Goal: Information Seeking & Learning: Learn about a topic

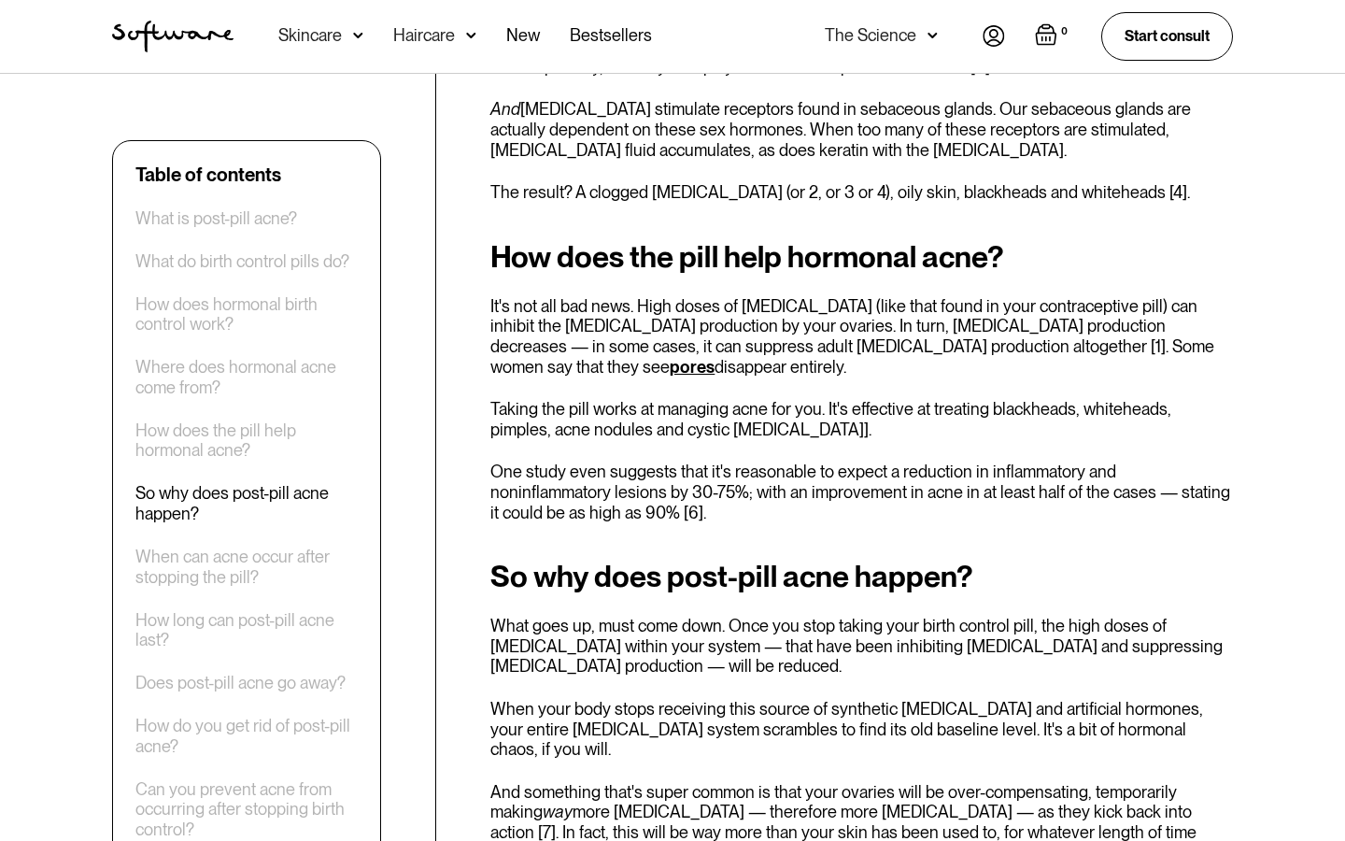
scroll to position [2591, 0]
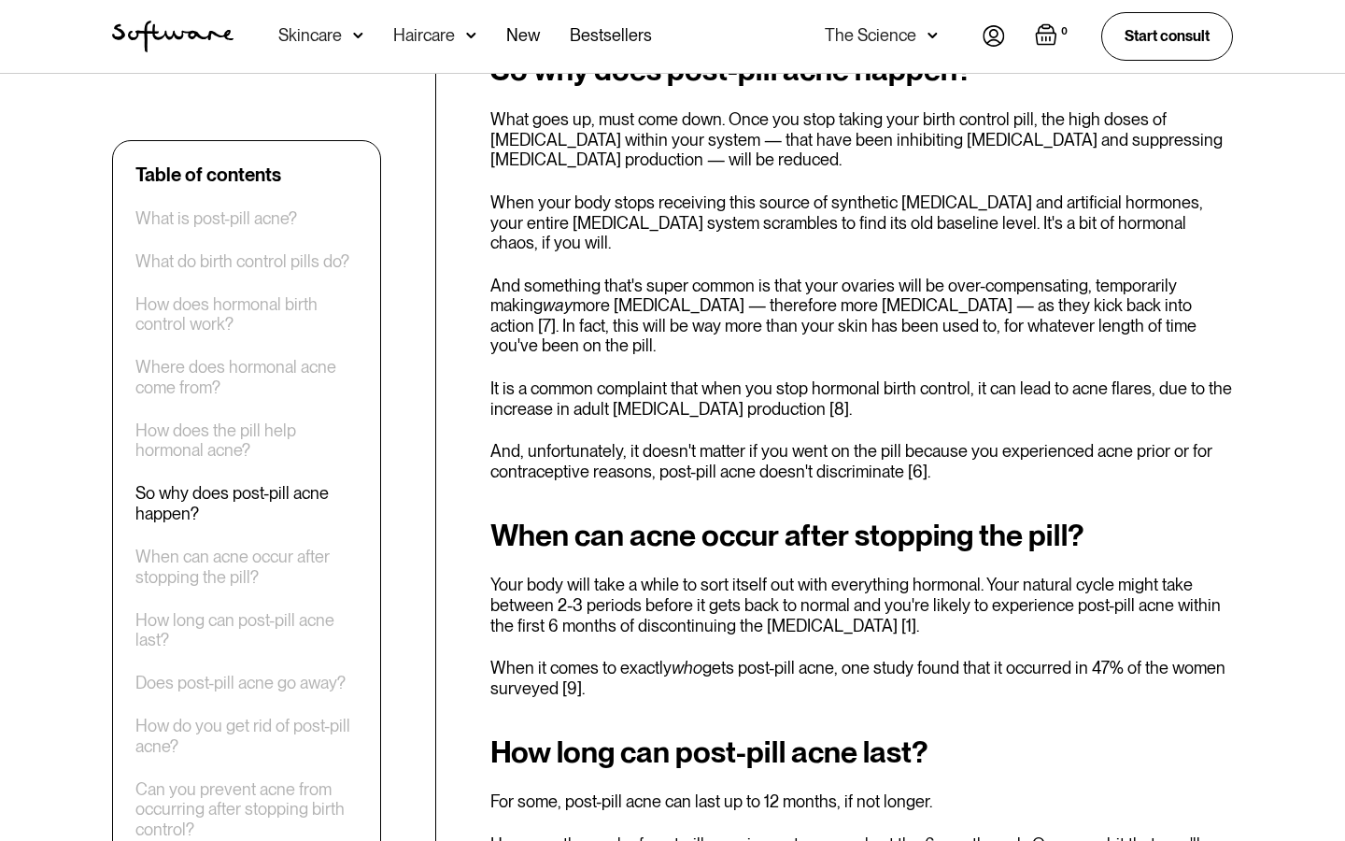
drag, startPoint x: 479, startPoint y: 516, endPoint x: 589, endPoint y: 635, distance: 161.9
click at [590, 635] on div "Table of contents What is post-pill acne? What do birth control pills do? How d…" at bounding box center [672, 853] width 1165 height 5411
click at [595, 657] on p "When it comes to exactly who gets post-pill acne, one study found that it occur…" at bounding box center [861, 677] width 742 height 40
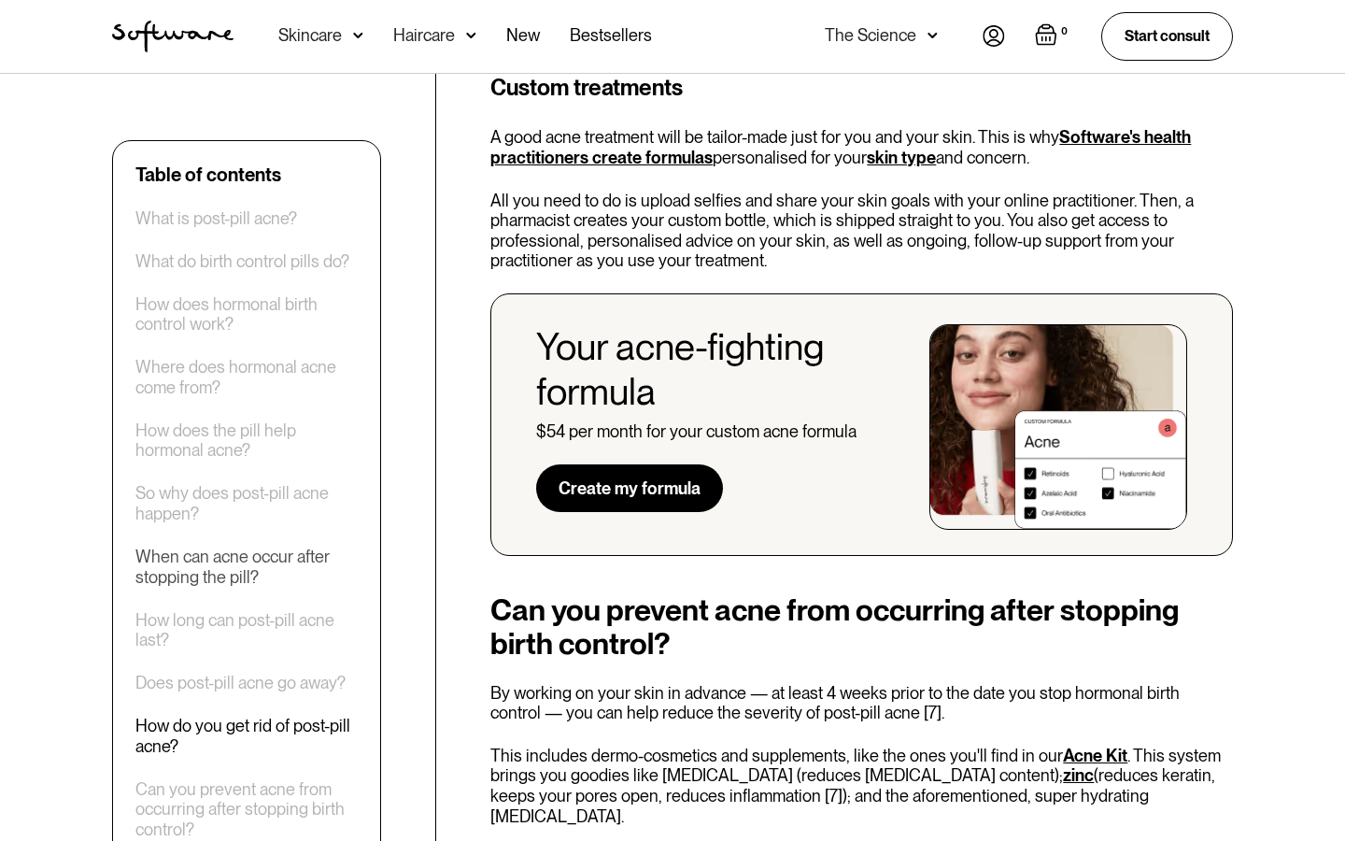
scroll to position [4792, 0]
click at [253, 606] on div "Table of contents What is post-pill acne? What do birth control pills do? How d…" at bounding box center [246, 501] width 222 height 676
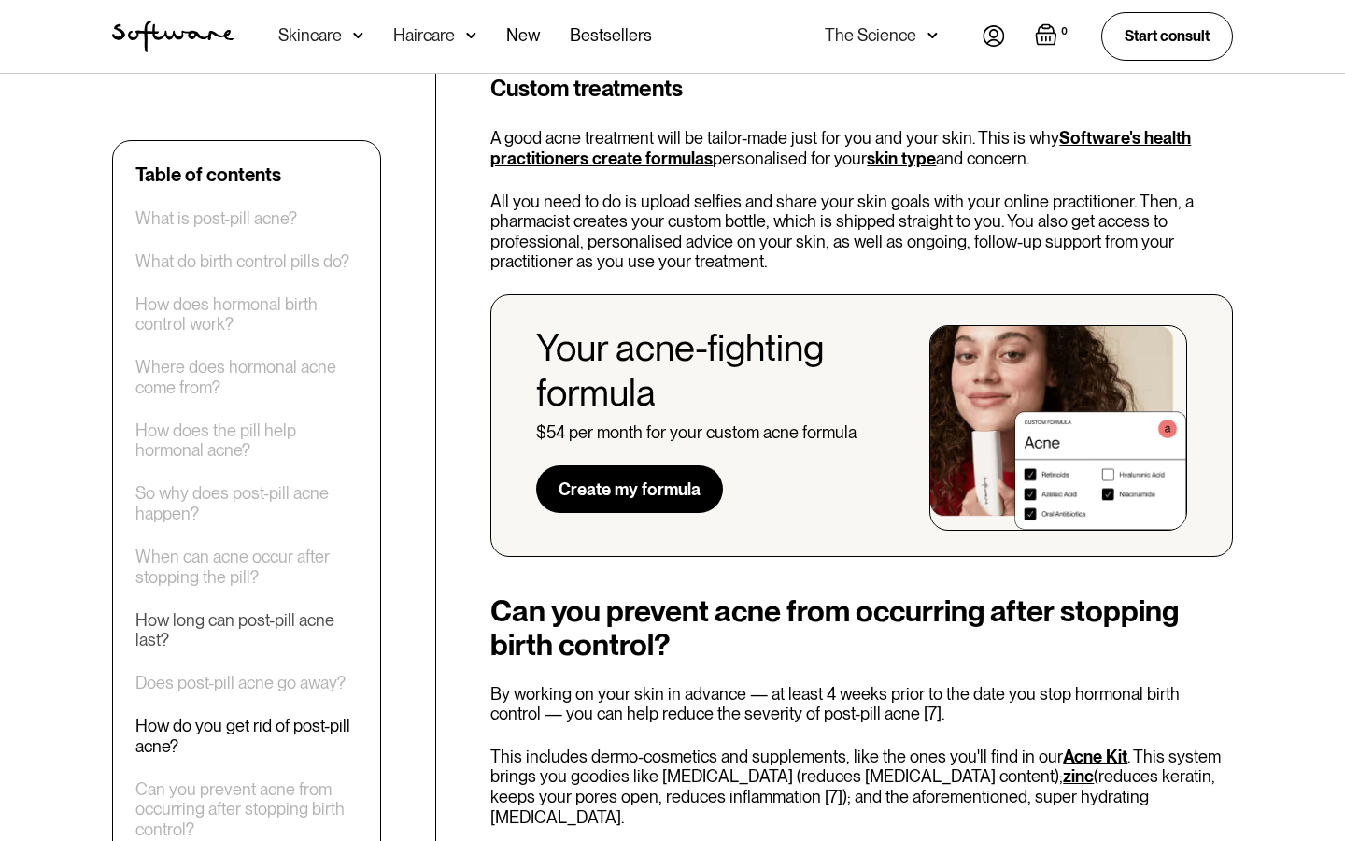
click at [253, 627] on div "How long can post-pill acne last?" at bounding box center [246, 630] width 222 height 40
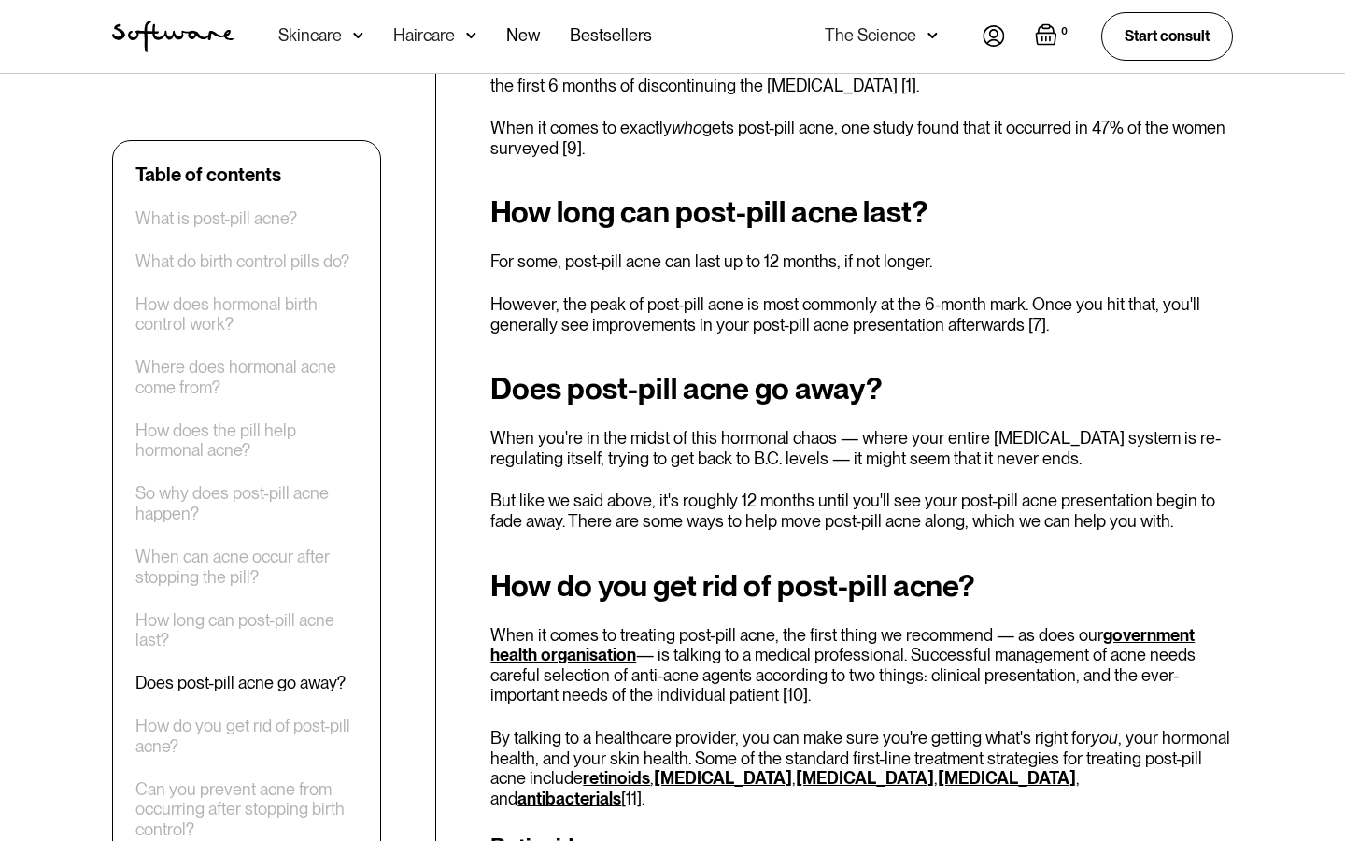
scroll to position [3125, 0]
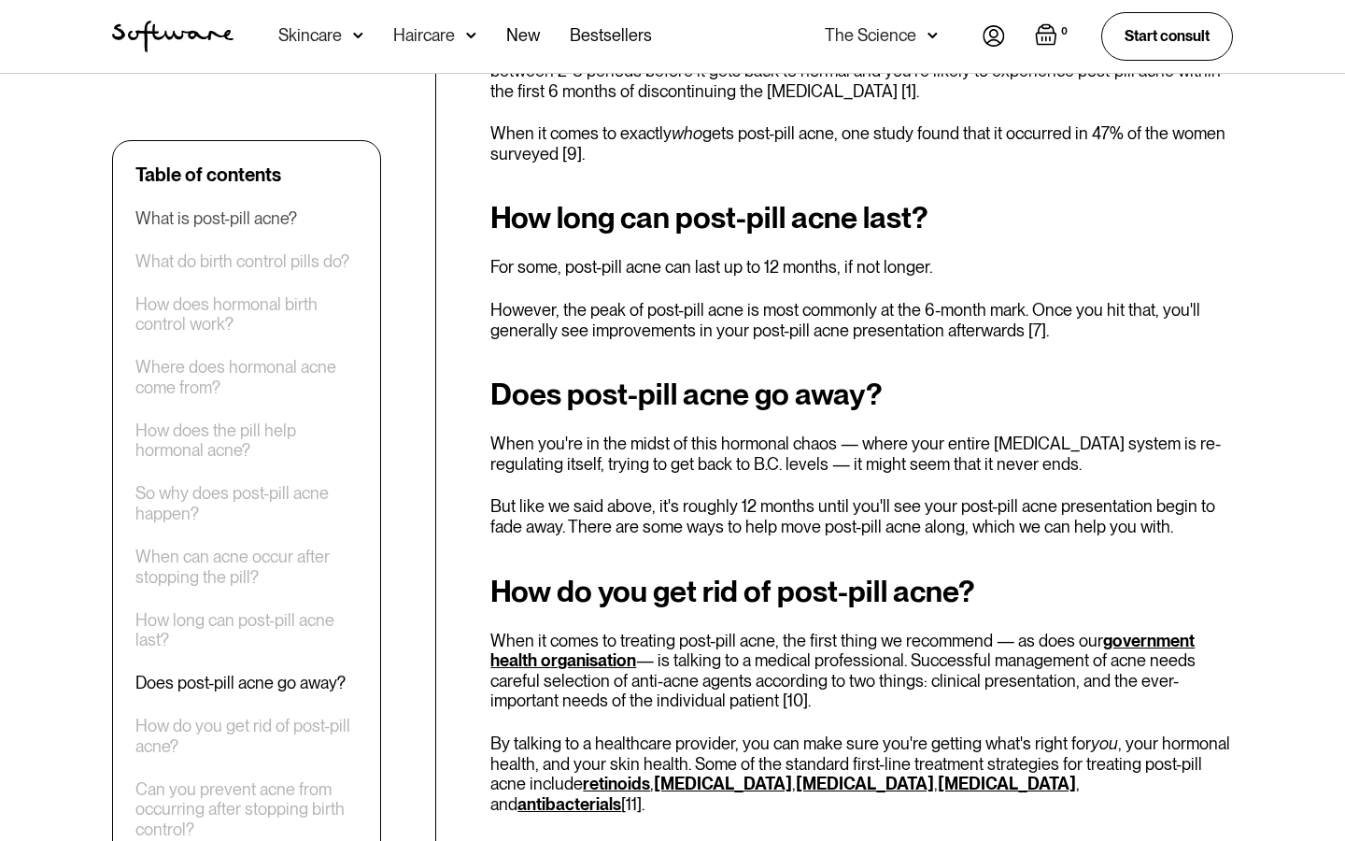
click at [189, 214] on div "What is post-pill acne?" at bounding box center [216, 218] width 162 height 21
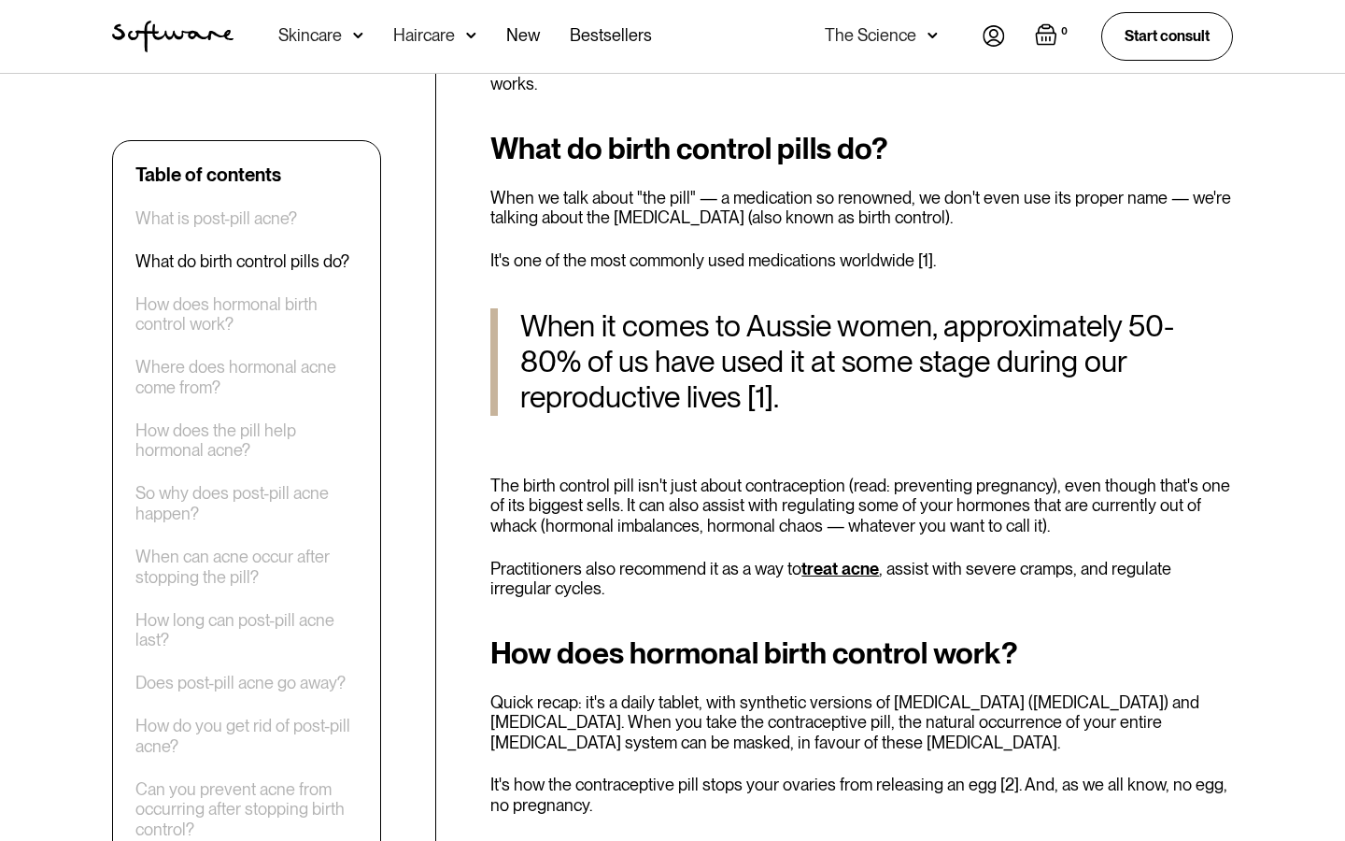
click at [194, 251] on div "What do birth control pills do?" at bounding box center [242, 261] width 214 height 21
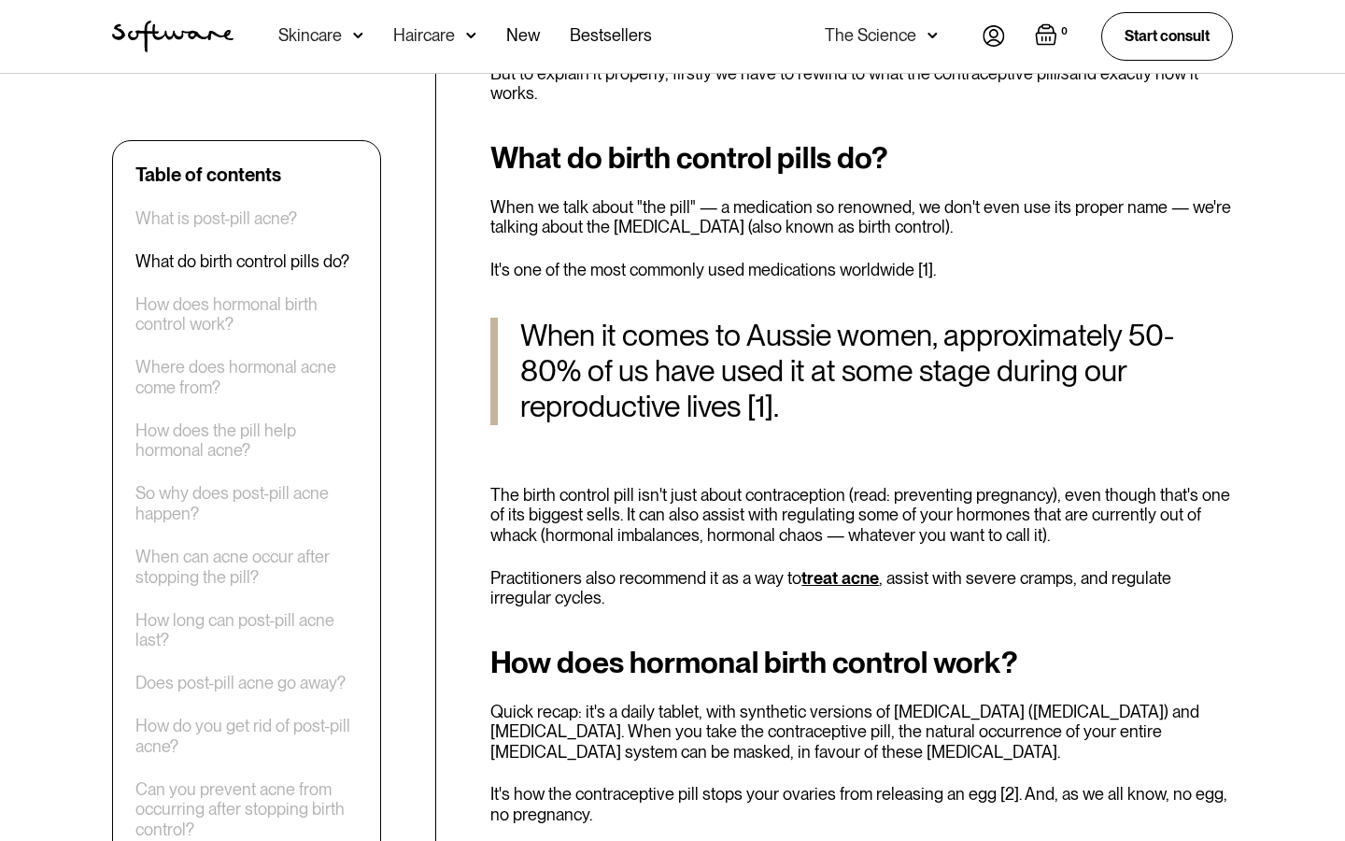
scroll to position [1038, 0]
click at [194, 246] on div "Table of contents What is post-pill acne? What do birth control pills do? How d…" at bounding box center [246, 501] width 222 height 676
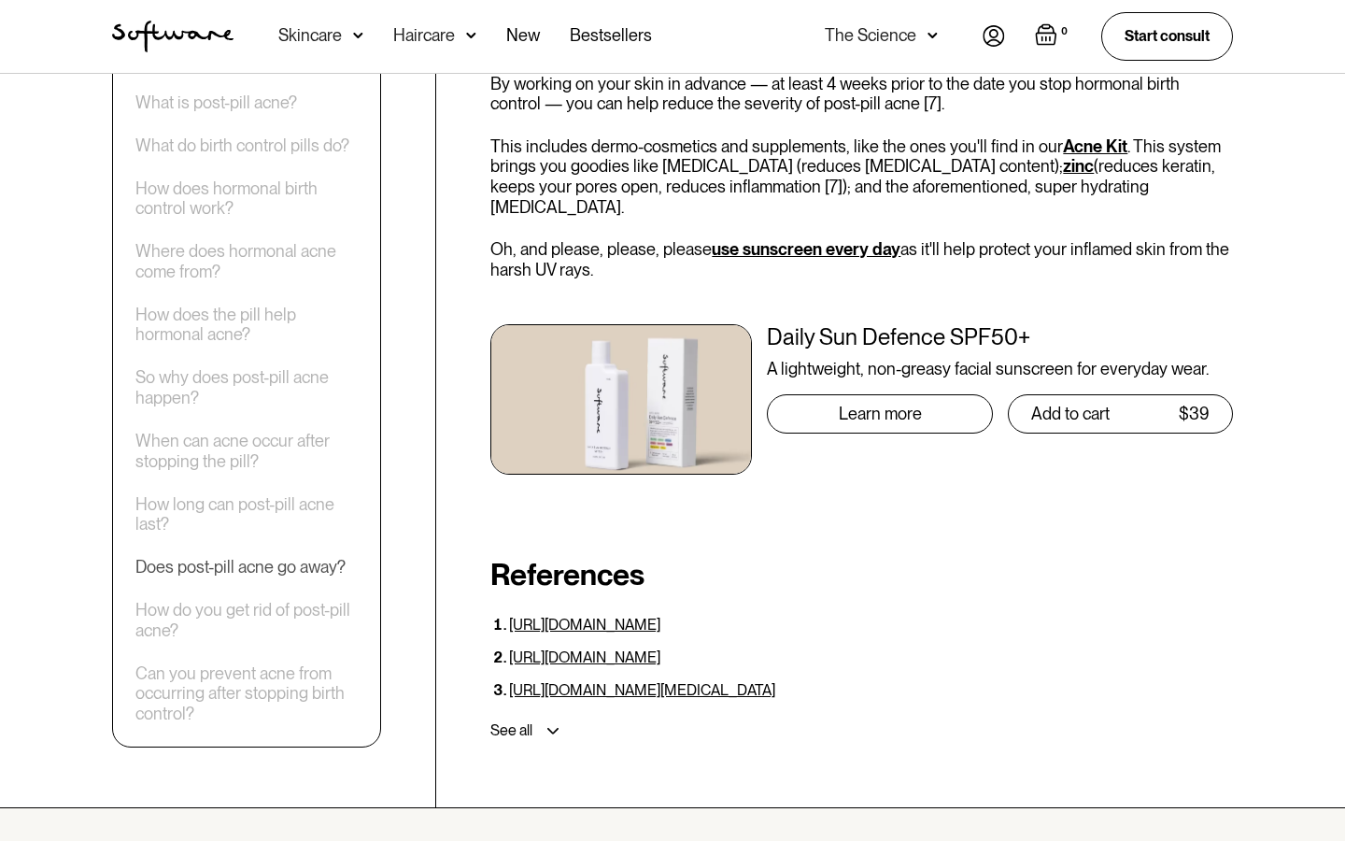
scroll to position [5395, 0]
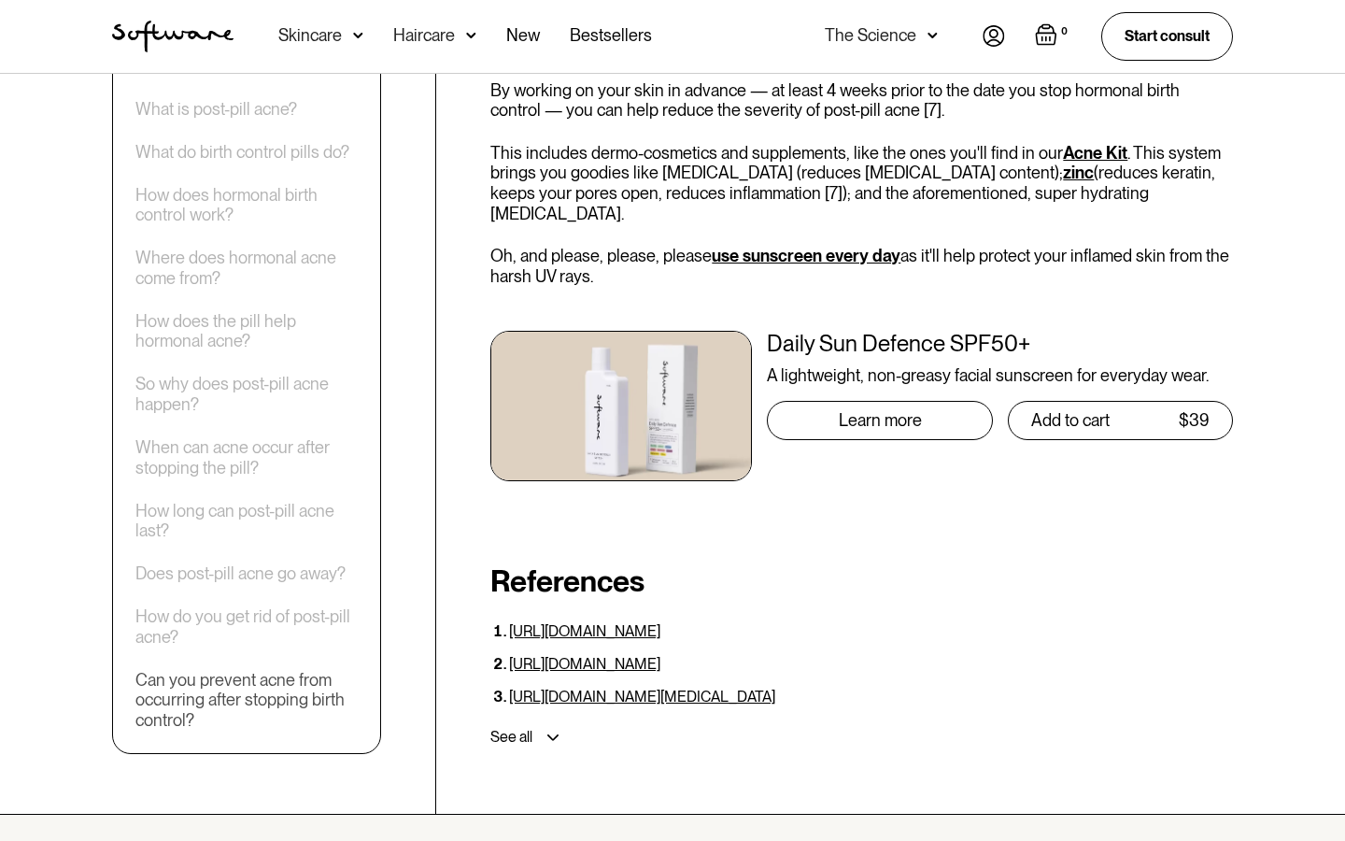
click at [250, 670] on div "Can you prevent acne from occurring after stopping birth control?" at bounding box center [246, 700] width 222 height 61
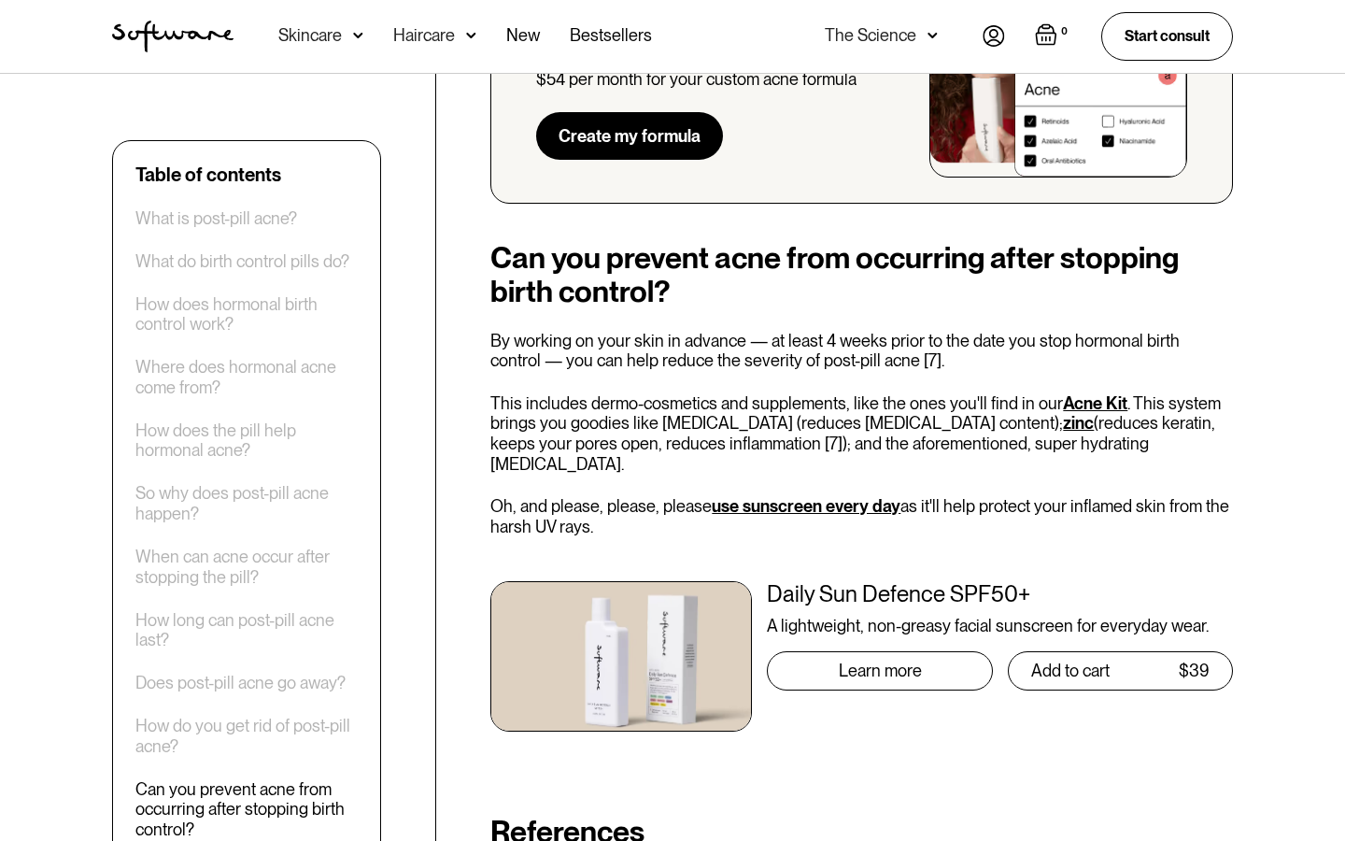
scroll to position [5144, 0]
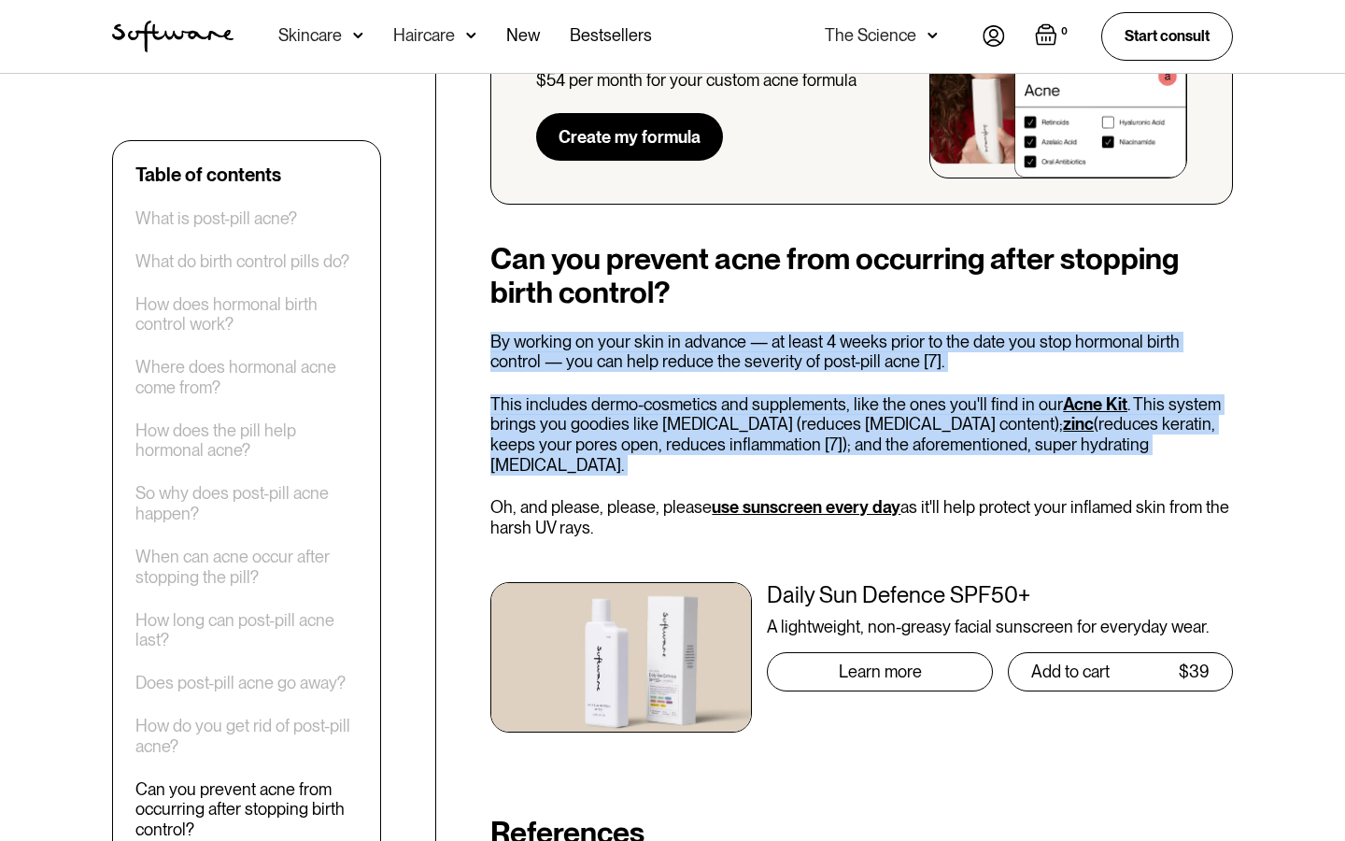
drag, startPoint x: 480, startPoint y: 225, endPoint x: 784, endPoint y: 357, distance: 330.8
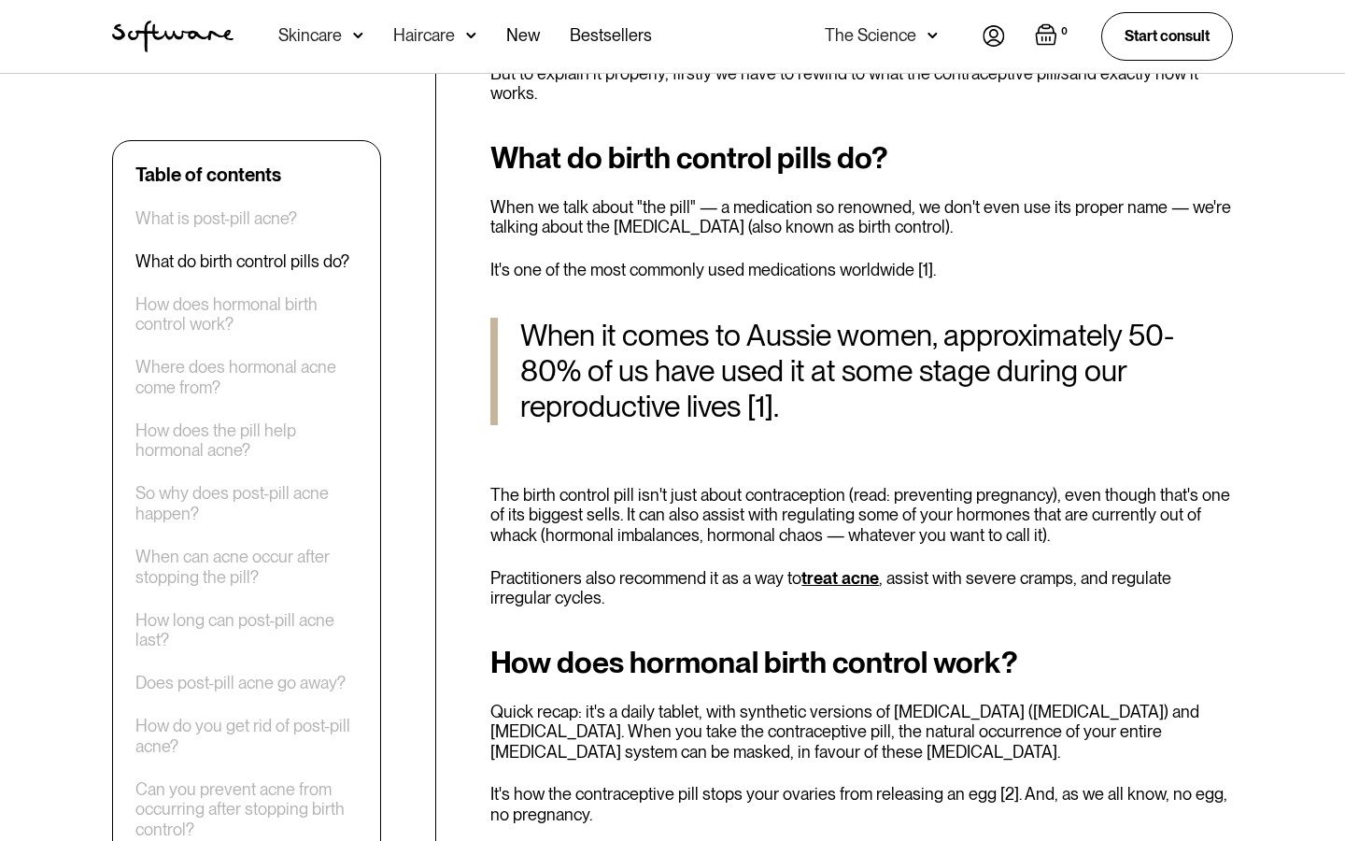
scroll to position [1033, 0]
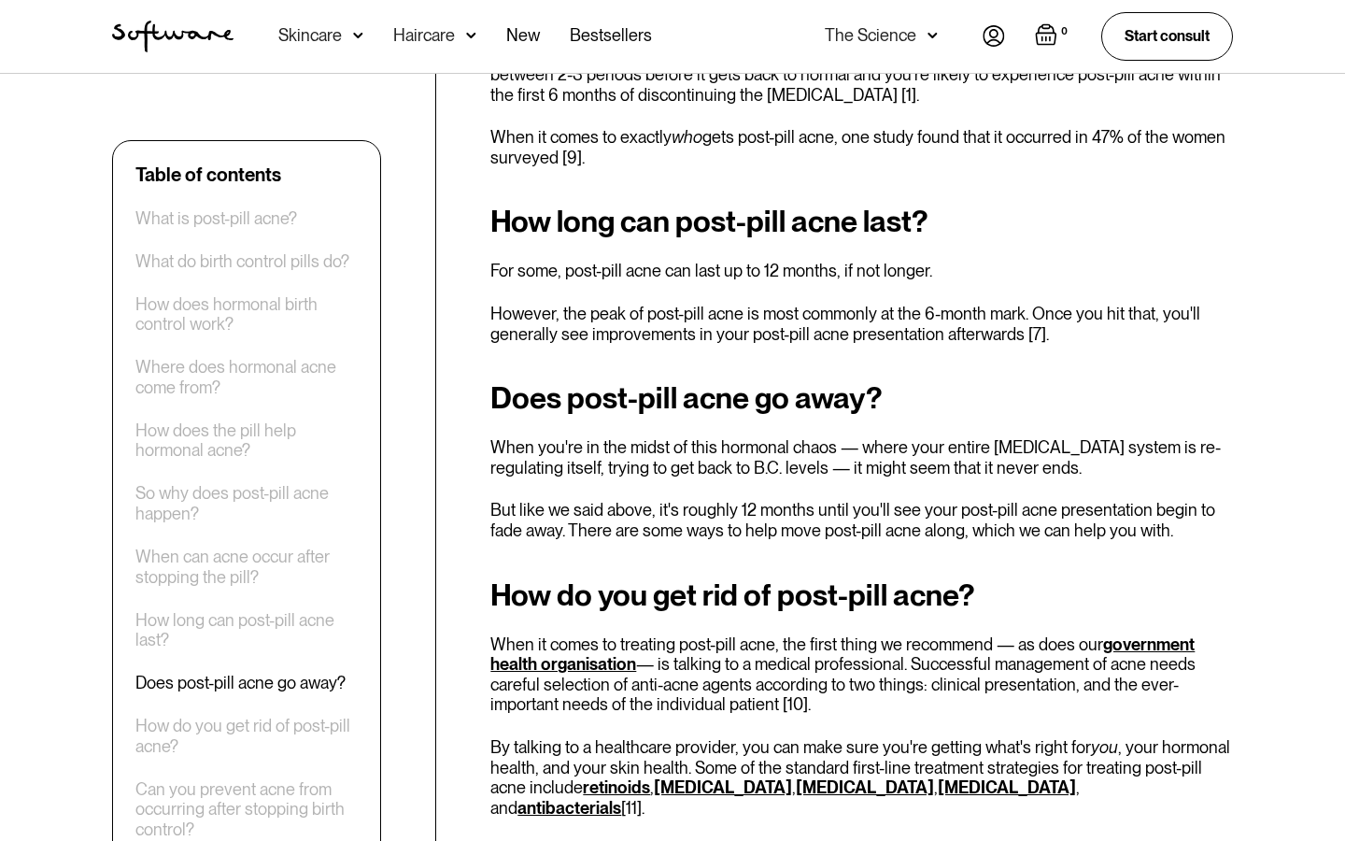
scroll to position [3125, 0]
